Goal: Task Accomplishment & Management: Manage account settings

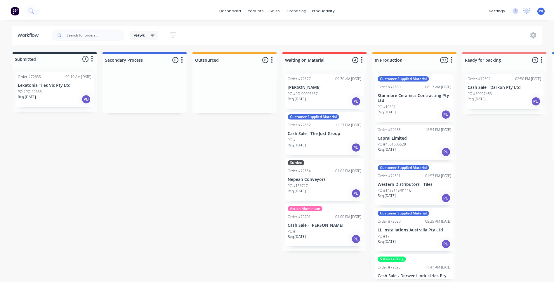
scroll to position [548, 0]
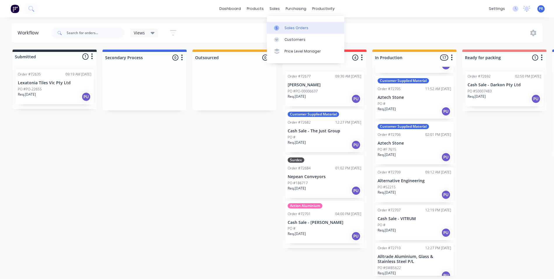
click at [280, 23] on link "Sales Orders" at bounding box center [305, 28] width 77 height 12
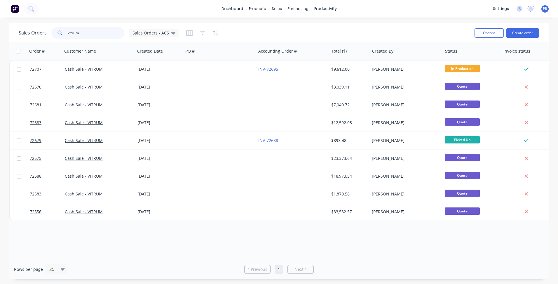
drag, startPoint x: 80, startPoint y: 35, endPoint x: -40, endPoint y: 23, distance: 121.1
click at [0, 23] on html "dashboard products sales purchasing productivity dashboard products Product Cat…" at bounding box center [279, 142] width 558 height 284
type input "a"
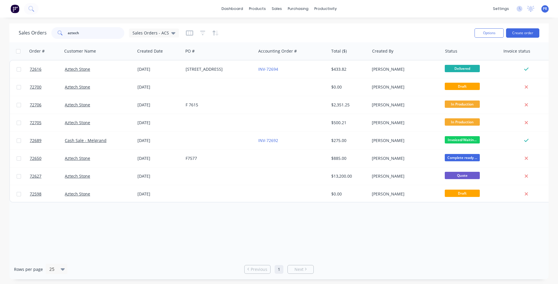
type input "aztech"
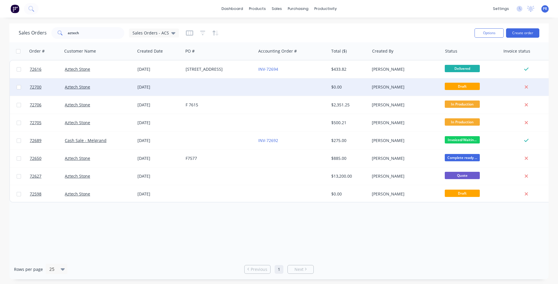
click at [299, 84] on div at bounding box center [292, 87] width 73 height 18
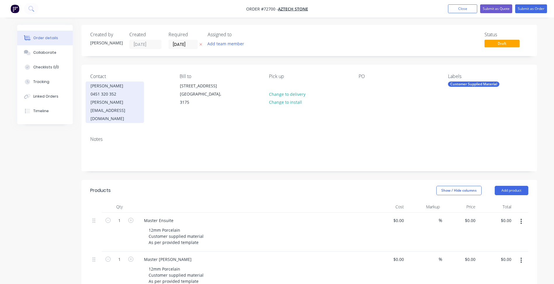
scroll to position [146, 0]
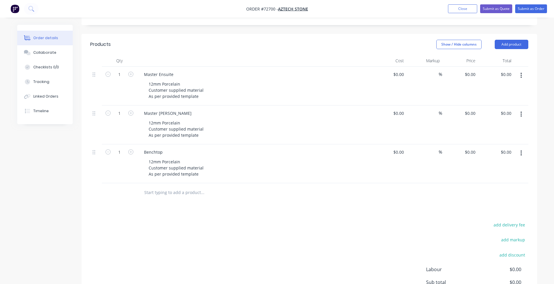
click at [518, 109] on button "button" at bounding box center [521, 114] width 14 height 11
click at [492, 160] on div "Delete" at bounding box center [500, 164] width 45 height 8
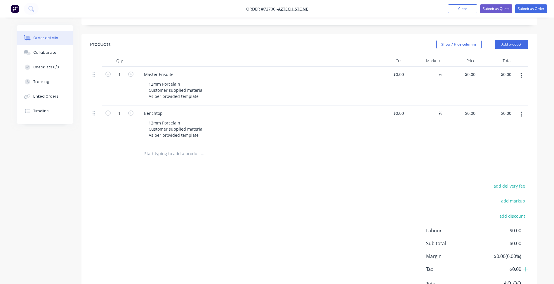
click at [520, 111] on icon "button" at bounding box center [520, 114] width 1 height 6
click at [490, 160] on div "Delete" at bounding box center [500, 164] width 45 height 8
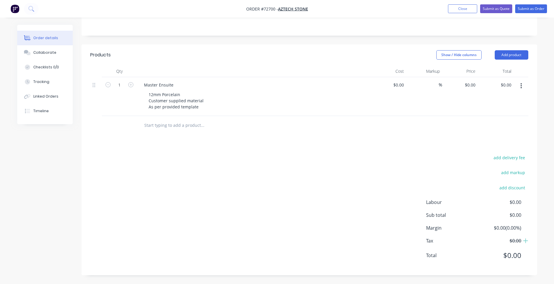
scroll to position [127, 0]
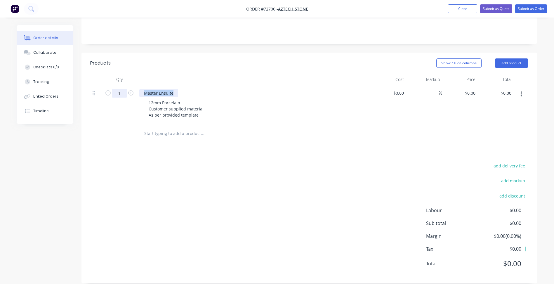
drag, startPoint x: 175, startPoint y: 83, endPoint x: 115, endPoint y: 83, distance: 60.4
click at [115, 85] on div "1 Master Ensuite 12mm Porcelain Customer supplied material As per provided temp…" at bounding box center [309, 104] width 438 height 39
click at [186, 89] on div "12mm Porcelain Cutting" at bounding box center [167, 93] width 56 height 8
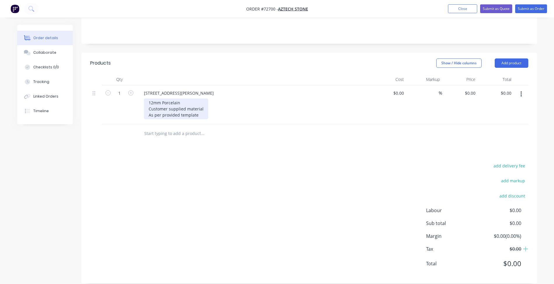
click at [184, 98] on div "12mm Porcelain Customer supplied material As per provided template" at bounding box center [176, 108] width 64 height 21
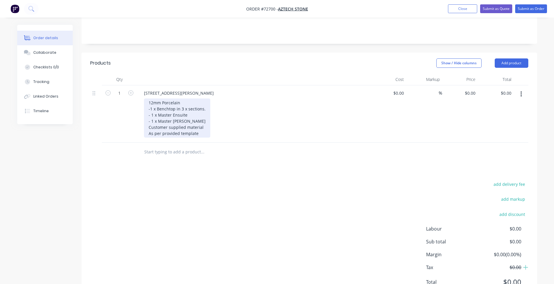
click at [162, 126] on div "12mm Porcelain - 1 x Benchtop in 3 x sections. - 1 x Master Ensuite - 1 x Maste…" at bounding box center [177, 117] width 66 height 39
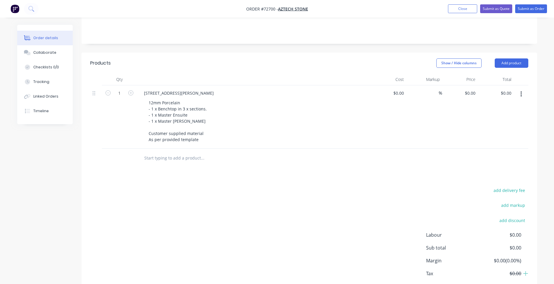
click at [201, 166] on div "Products Show / Hide columns Add product Qty Cost Markup Price Total 1 64 [PERS…" at bounding box center [308, 180] width 455 height 255
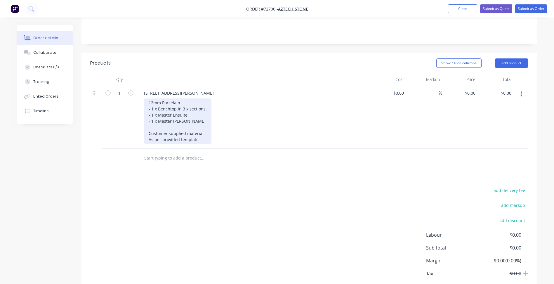
click at [199, 133] on div "12mm Porcelain - 1 x Benchtop in 3 x sections. - 1 x Master Ensuite - 1 x Maste…" at bounding box center [177, 120] width 67 height 45
click at [203, 126] on div "12mm Porcelain - 1 x Benchtop in 3 x sections. - 1 x Master Ensuite - 1 x Maste…" at bounding box center [177, 120] width 67 height 45
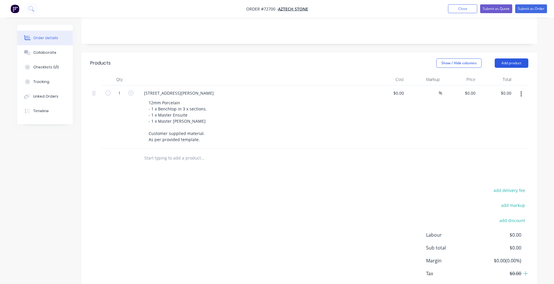
click at [521, 58] on button "Add product" at bounding box center [511, 62] width 34 height 9
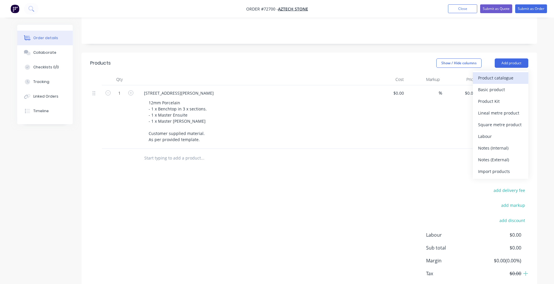
click at [502, 72] on button "Product catalogue" at bounding box center [499, 78] width 55 height 12
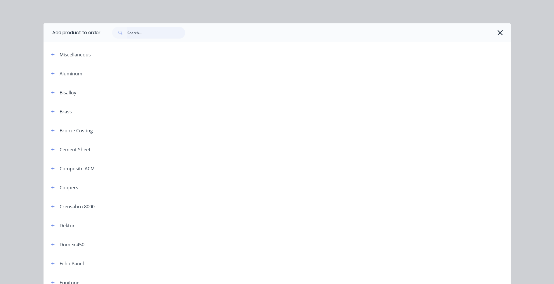
click at [166, 35] on input "text" at bounding box center [156, 33] width 58 height 12
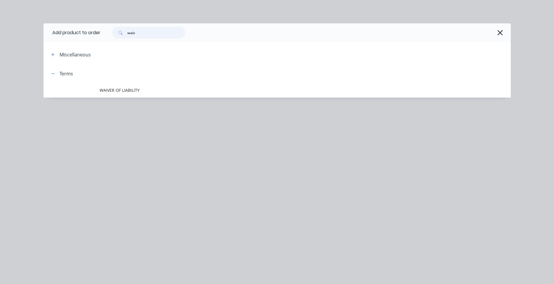
type input "waiv"
click at [125, 99] on div "Add product to order waiv Miscellaneous Terms WAIVER OF LIABILITY" at bounding box center [276, 69] width 467 height 92
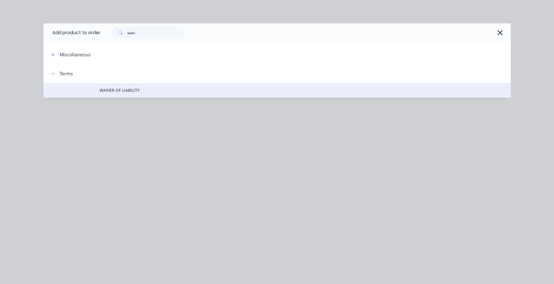
click at [125, 91] on span "WAIVER OF LIABILITY" at bounding box center [264, 90] width 329 height 6
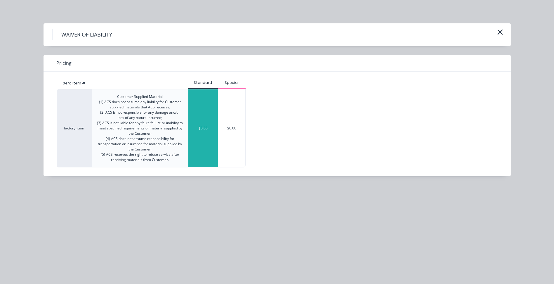
click at [192, 109] on div "$0.00" at bounding box center [202, 128] width 29 height 78
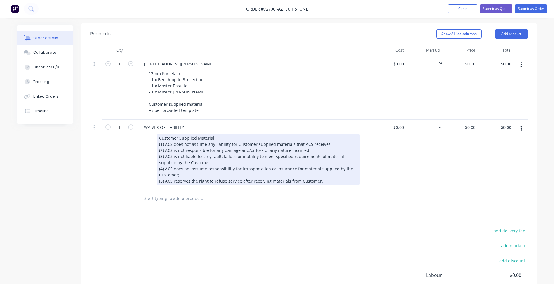
scroll to position [186, 0]
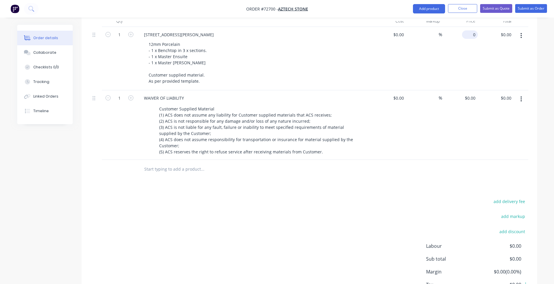
click at [471, 30] on input "0" at bounding box center [470, 34] width 13 height 8
type input "$1,198.74"
click at [232, 207] on div "add delivery fee add markup add discount Labour $0.00 Sub total $0.00 Margin $0…" at bounding box center [309, 253] width 438 height 113
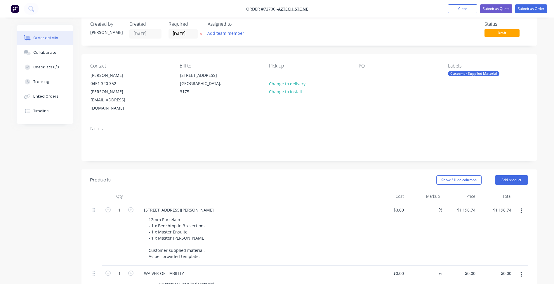
scroll to position [0, 0]
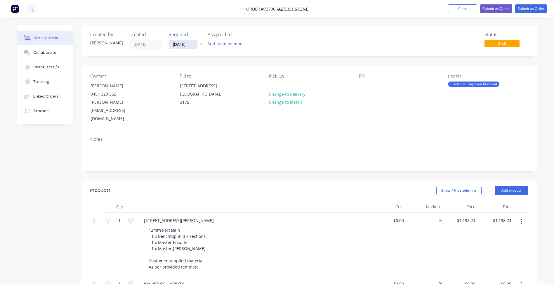
click at [182, 44] on input "[DATE]" at bounding box center [183, 44] width 29 height 9
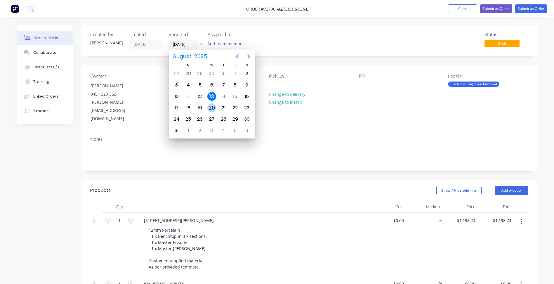
click at [212, 105] on div "20" at bounding box center [211, 107] width 9 height 9
type input "[DATE]"
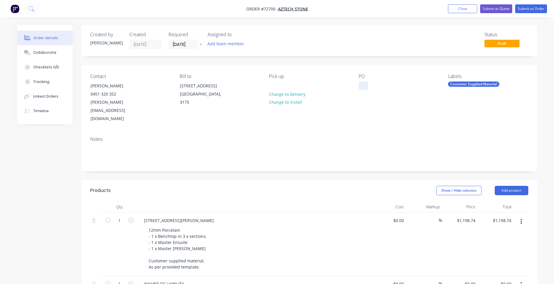
click at [364, 84] on div at bounding box center [362, 85] width 9 height 8
click at [488, 11] on button "Submit as Quote" at bounding box center [496, 8] width 32 height 9
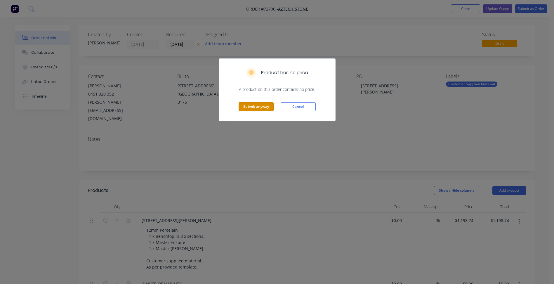
click at [257, 107] on button "Submit anyway" at bounding box center [255, 106] width 35 height 9
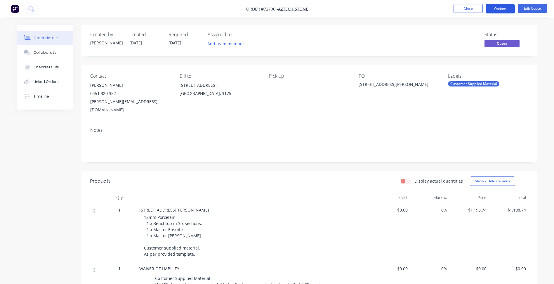
click at [500, 10] on button "Options" at bounding box center [499, 8] width 29 height 9
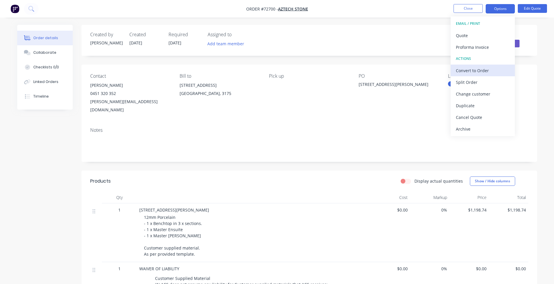
click at [472, 72] on div "Convert to Order" at bounding box center [483, 70] width 54 height 8
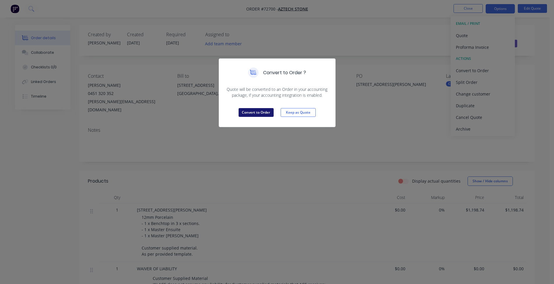
click at [258, 115] on button "Convert to Order" at bounding box center [255, 112] width 35 height 9
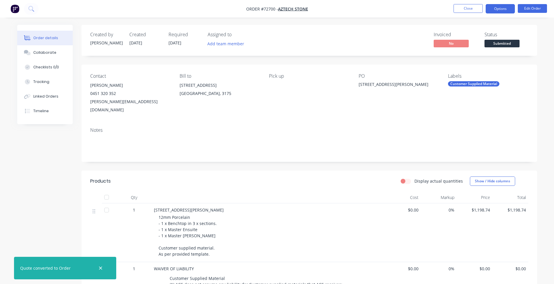
click at [505, 7] on button "Options" at bounding box center [499, 8] width 29 height 9
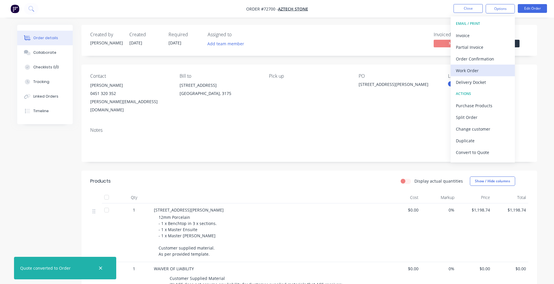
click at [474, 70] on div "Work Order" at bounding box center [483, 70] width 54 height 8
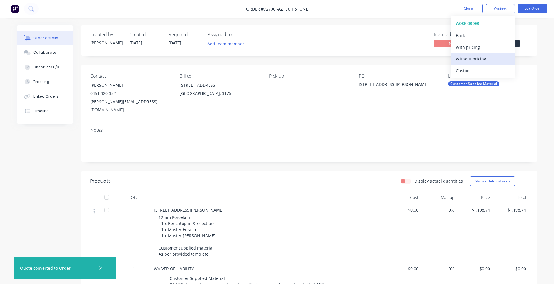
click at [479, 57] on div "Without pricing" at bounding box center [483, 59] width 54 height 8
